Goal: Contribute content

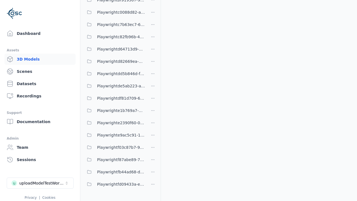
scroll to position [170, 0]
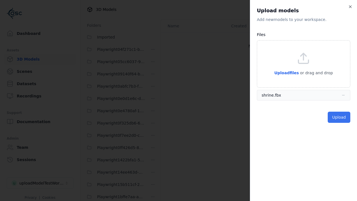
click at [340, 117] on button "Upload" at bounding box center [339, 117] width 23 height 11
